Goal: Understand site structure: Understand site structure

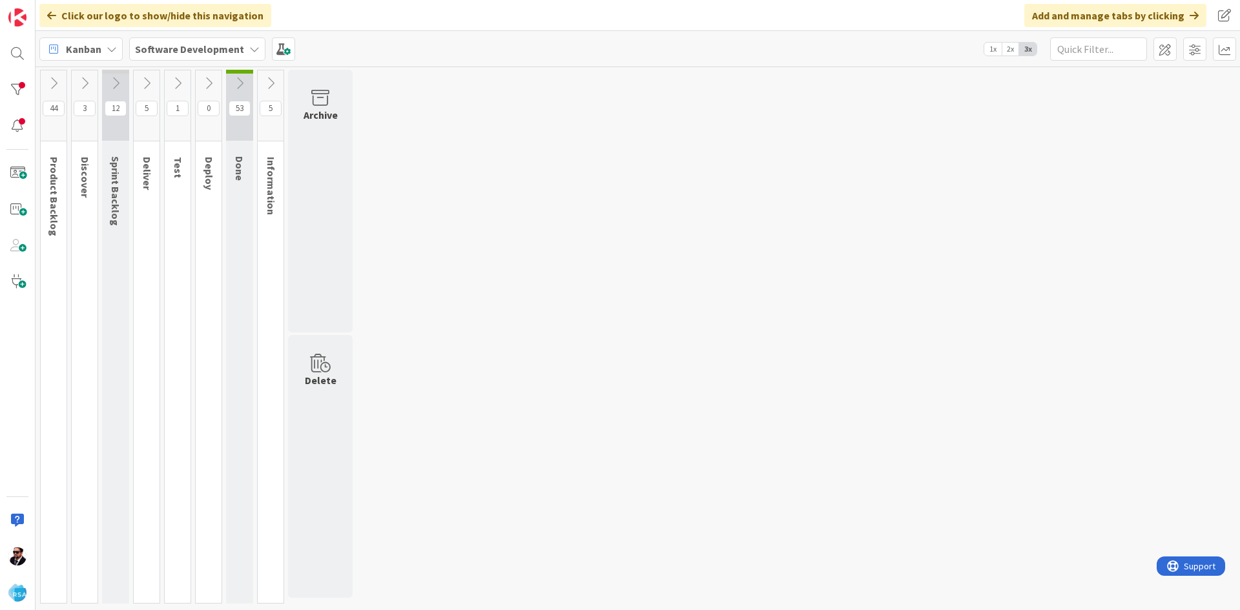
click at [57, 92] on button at bounding box center [54, 83] width 26 height 19
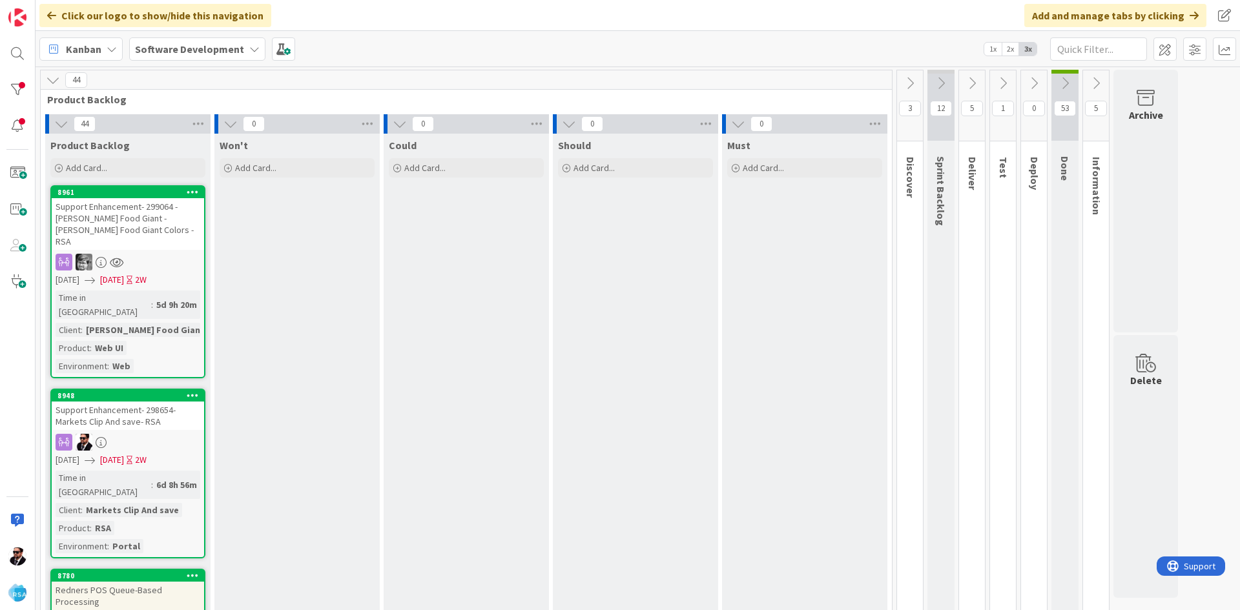
click at [58, 80] on icon at bounding box center [53, 80] width 14 height 14
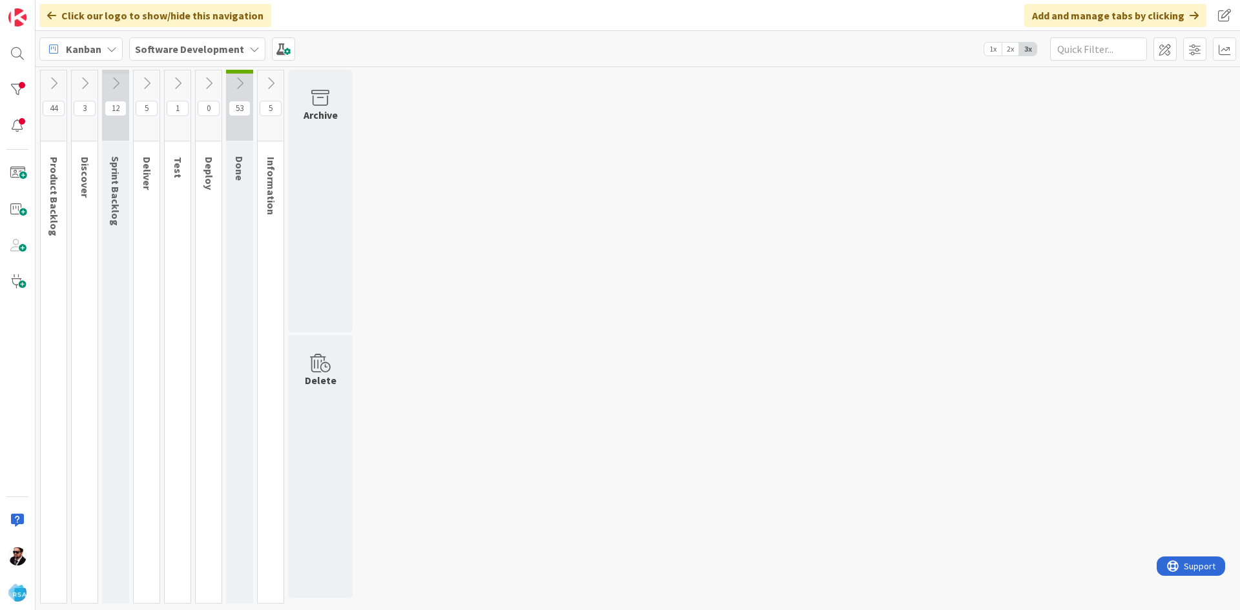
click at [83, 80] on icon at bounding box center [84, 83] width 14 height 14
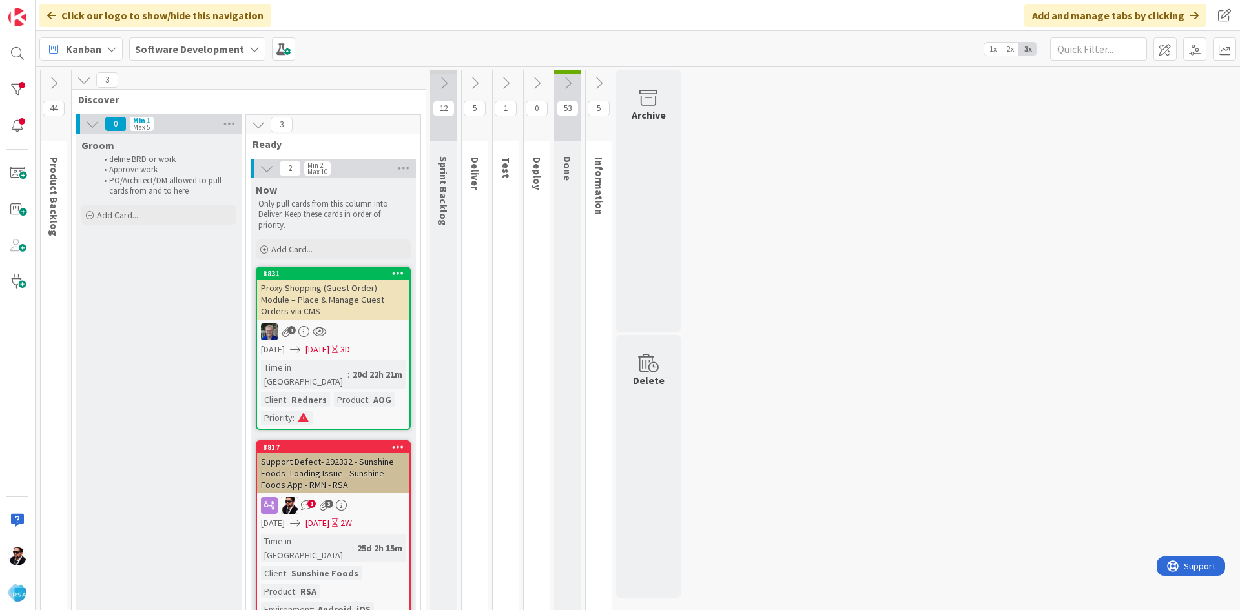
click at [78, 81] on icon at bounding box center [84, 80] width 14 height 14
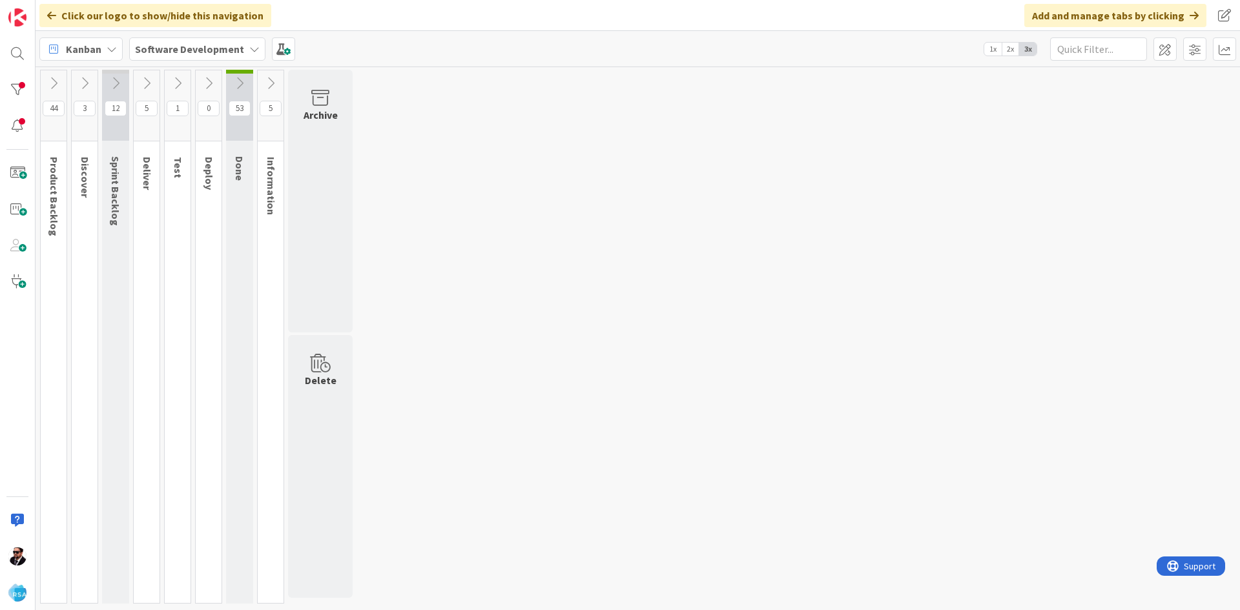
click at [112, 85] on icon at bounding box center [115, 83] width 14 height 14
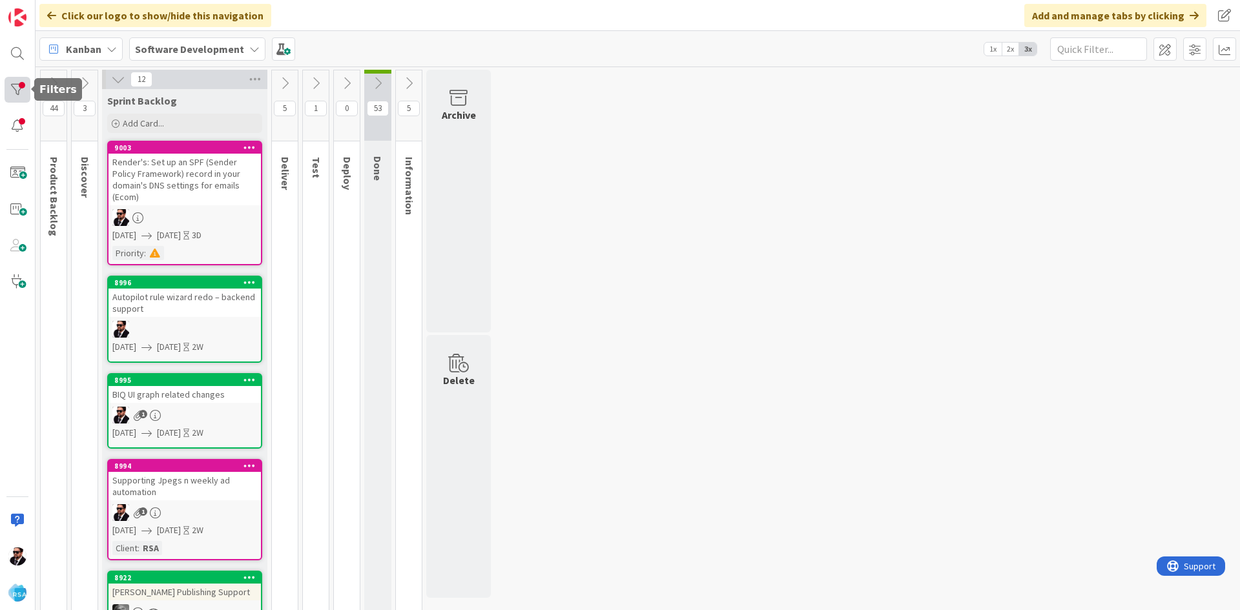
click at [25, 98] on div at bounding box center [18, 90] width 26 height 26
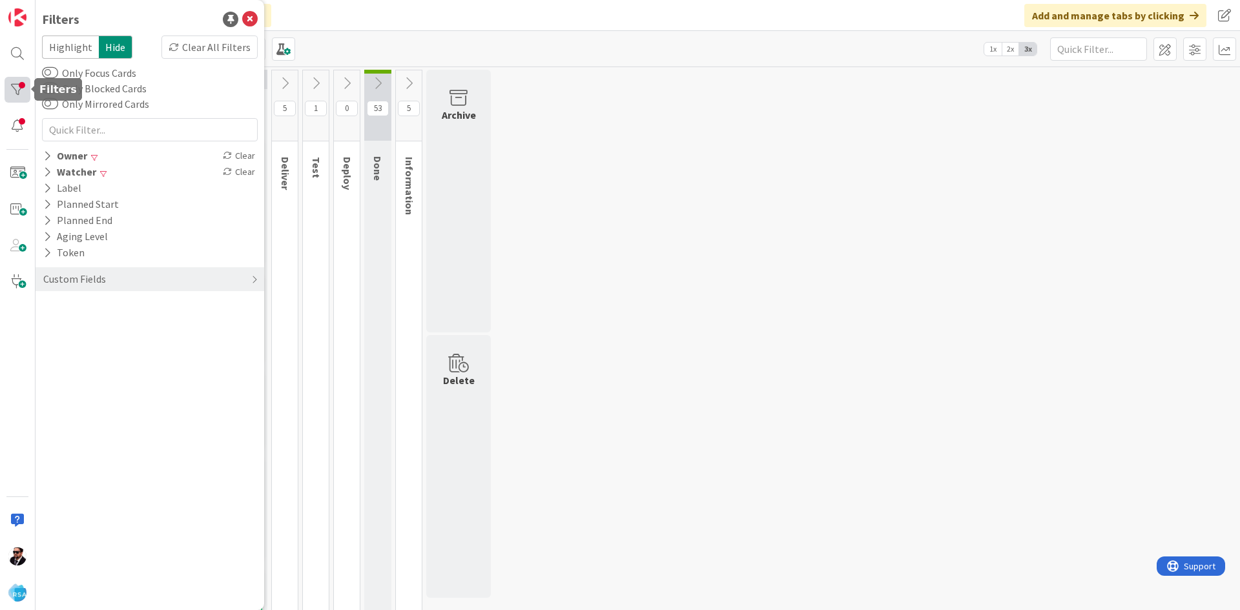
click at [25, 98] on div at bounding box center [18, 90] width 26 height 26
click at [19, 96] on div at bounding box center [18, 90] width 26 height 26
click at [253, 21] on icon at bounding box center [249, 19] width 15 height 15
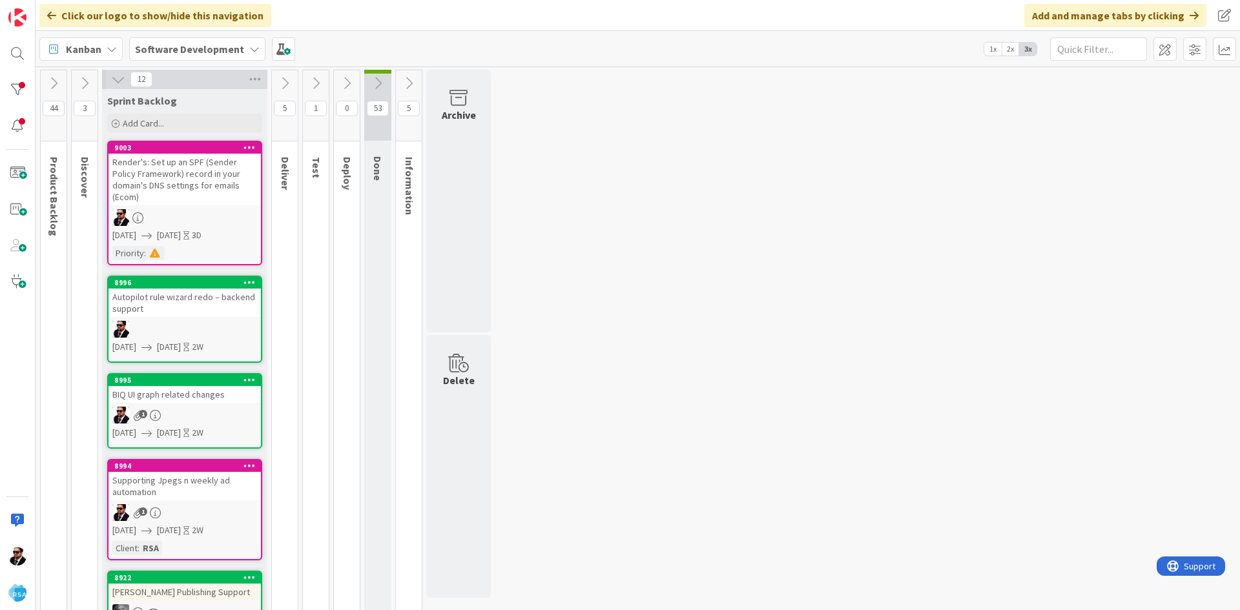
click at [287, 82] on icon at bounding box center [285, 83] width 14 height 14
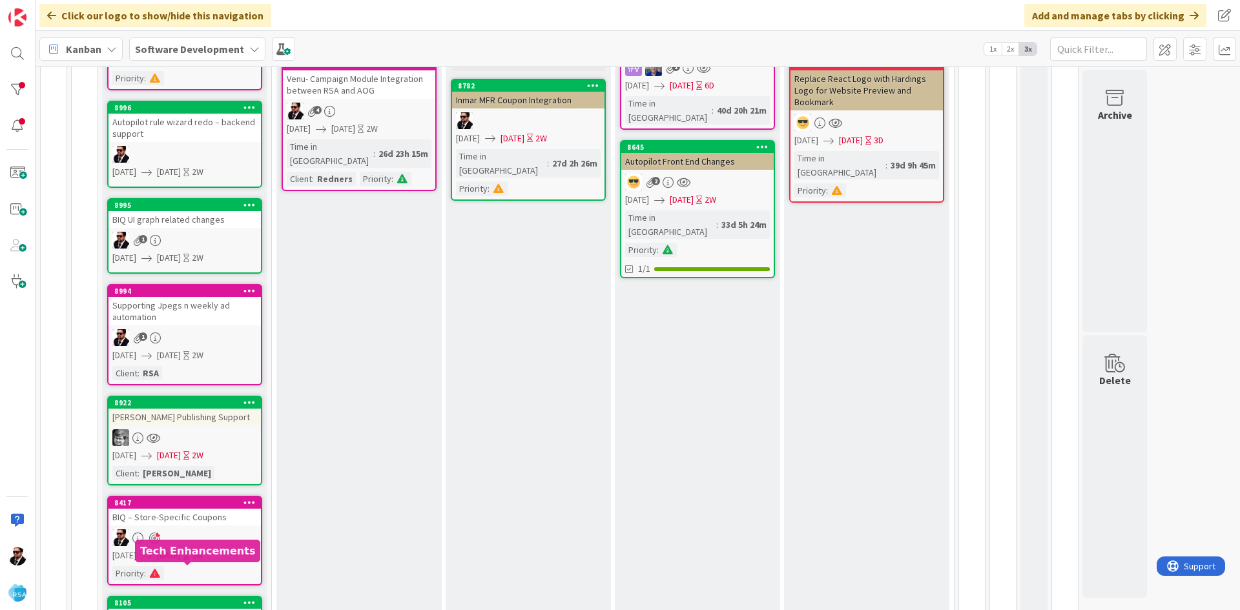
scroll to position [65, 0]
